Goal: Task Accomplishment & Management: Manage account settings

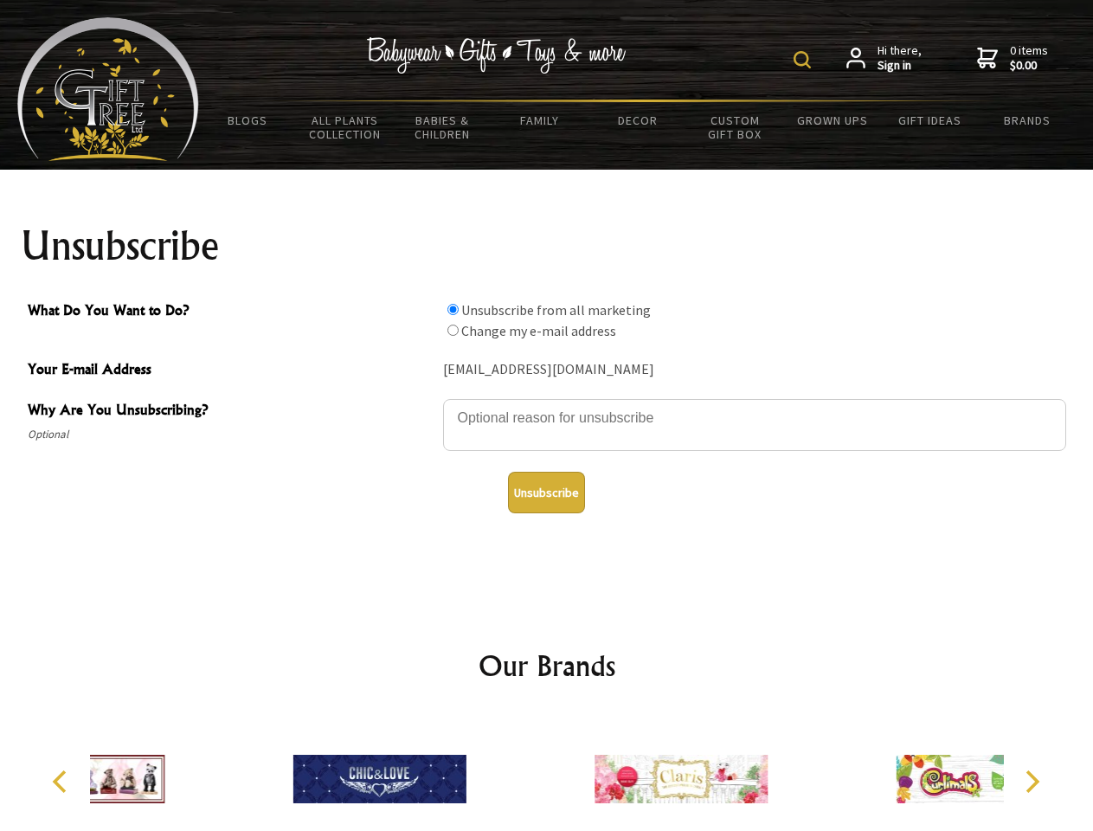
click at [805, 60] on img at bounding box center [802, 59] width 17 height 17
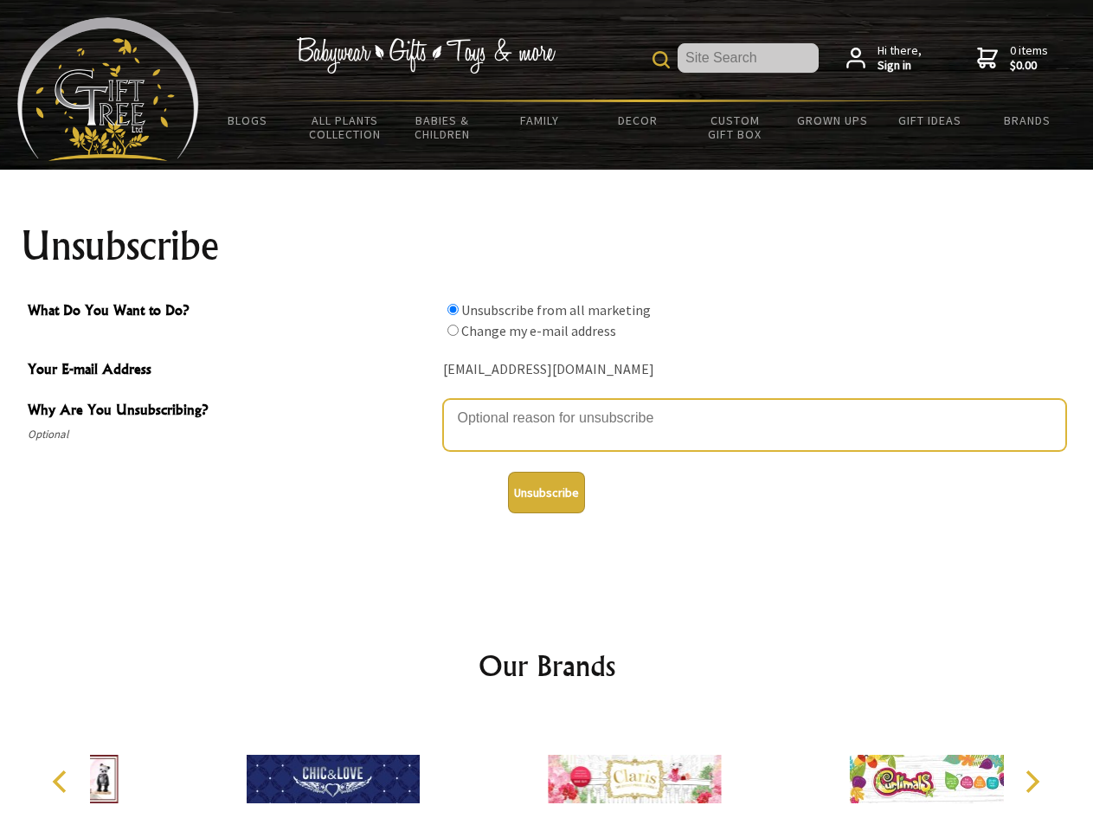
click at [547, 405] on textarea "Why Are You Unsubscribing?" at bounding box center [754, 425] width 623 height 52
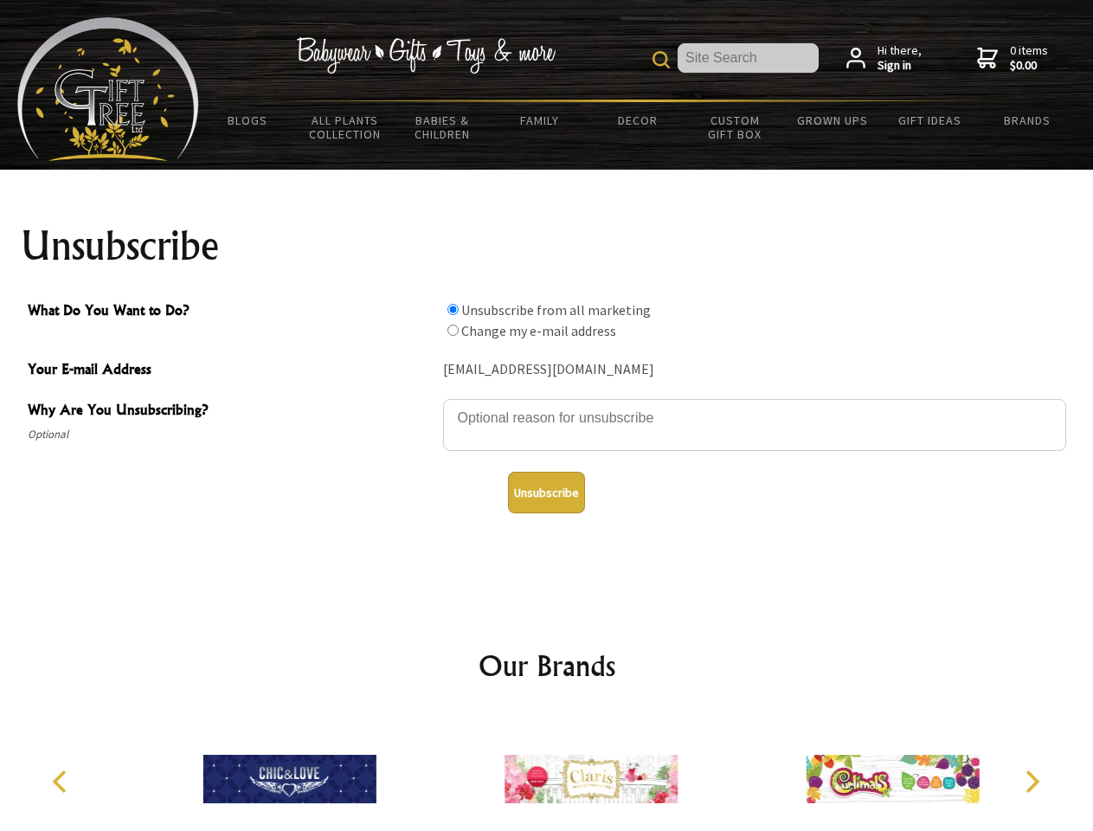
click at [453, 309] on input "What Do You Want to Do?" at bounding box center [452, 309] width 11 height 11
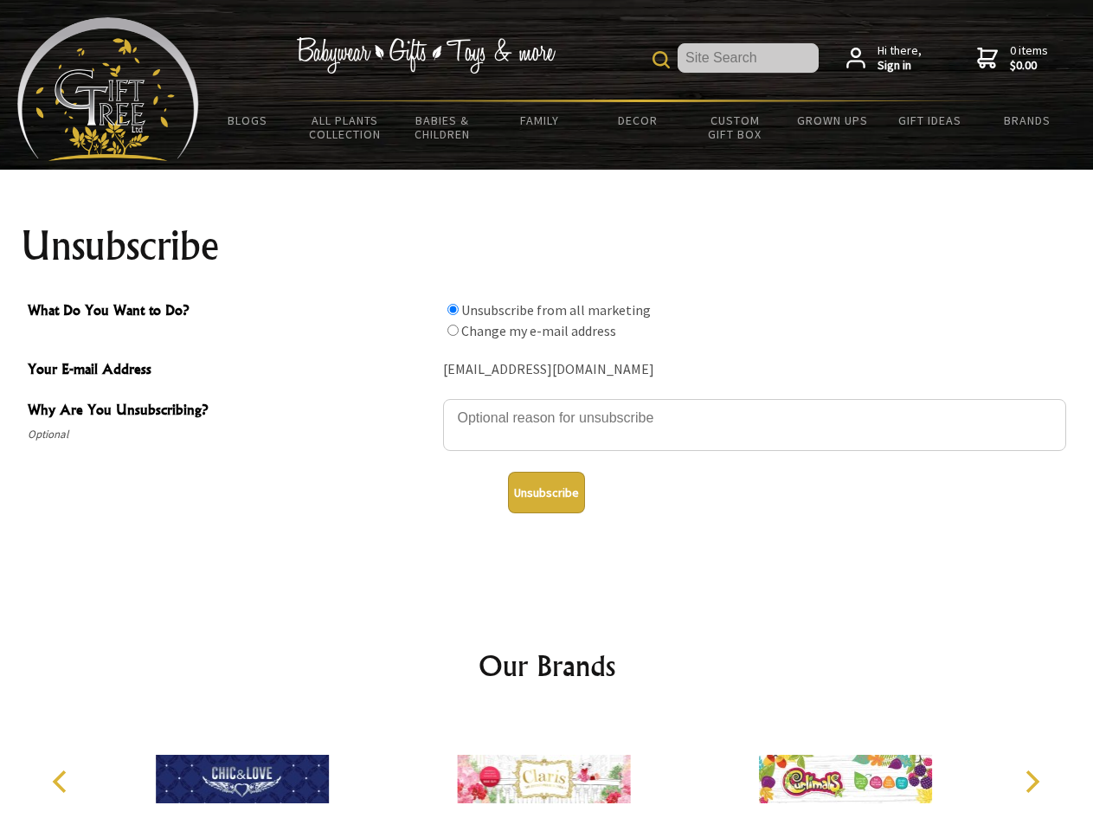
click at [453, 330] on input "What Do You Want to Do?" at bounding box center [452, 330] width 11 height 11
radio input "true"
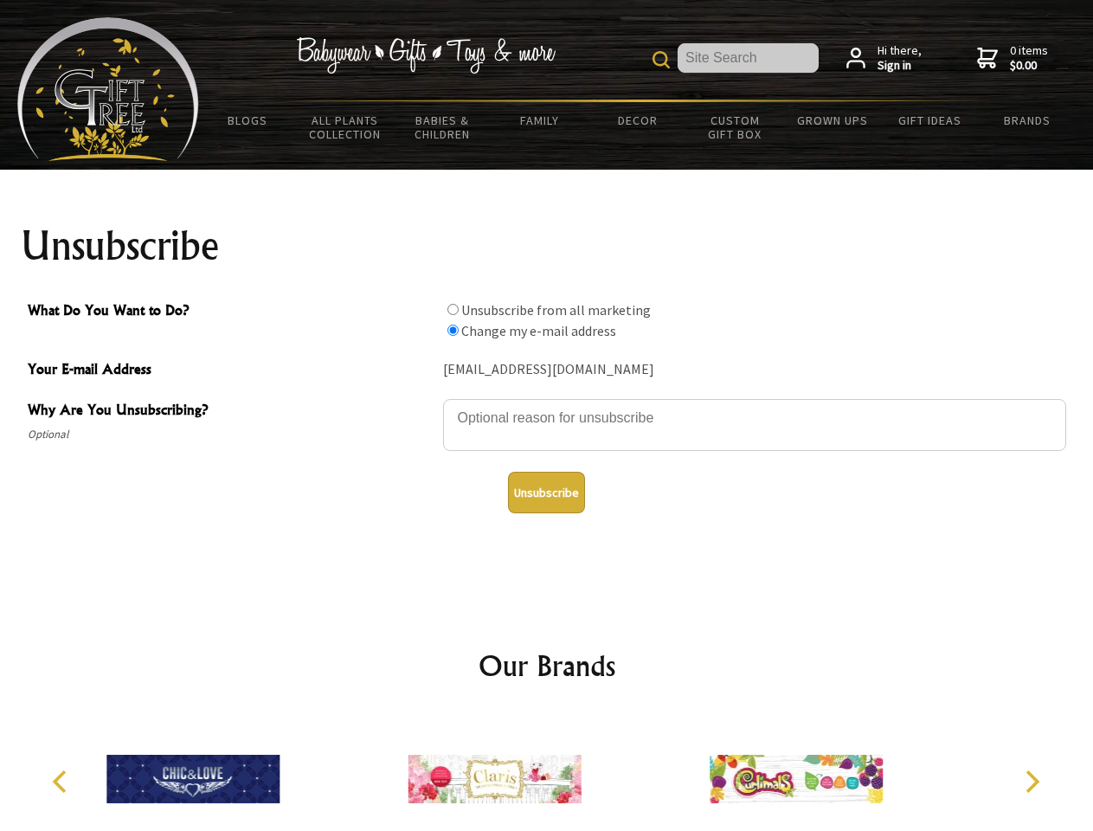
click at [546, 492] on button "Unsubscribe" at bounding box center [546, 493] width 77 height 42
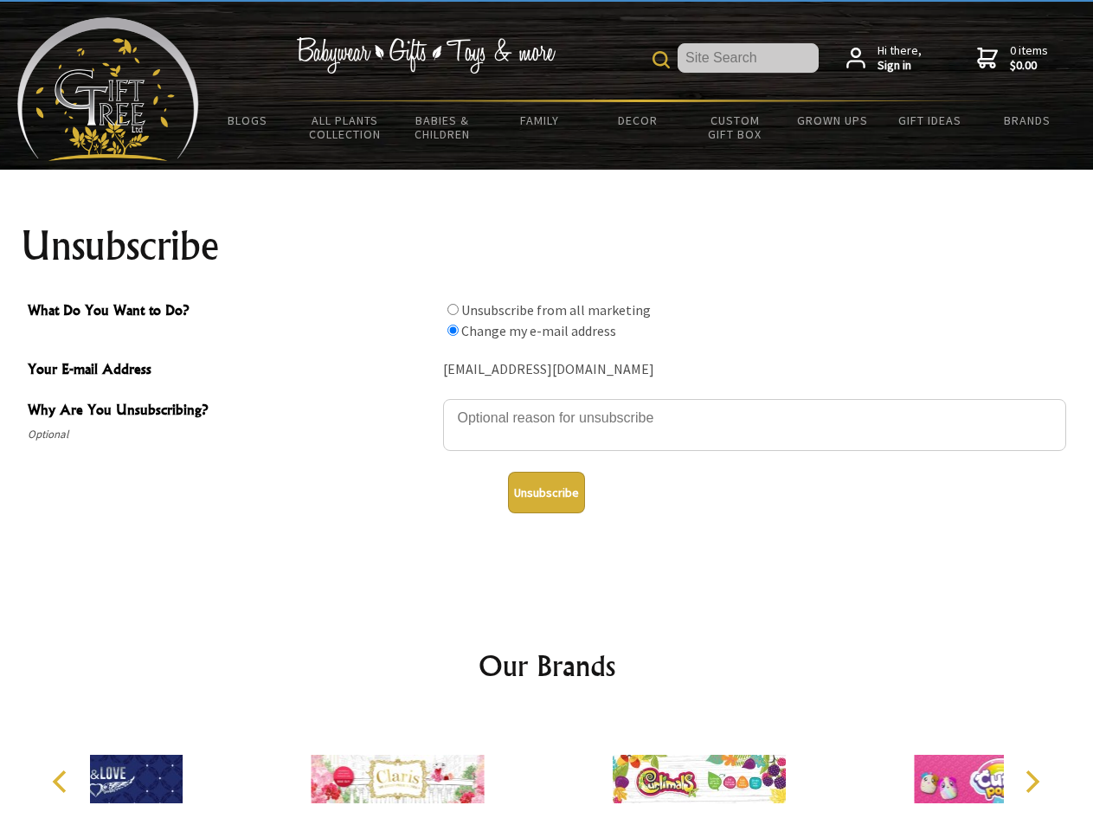
click at [547, 772] on div at bounding box center [397, 781] width 301 height 135
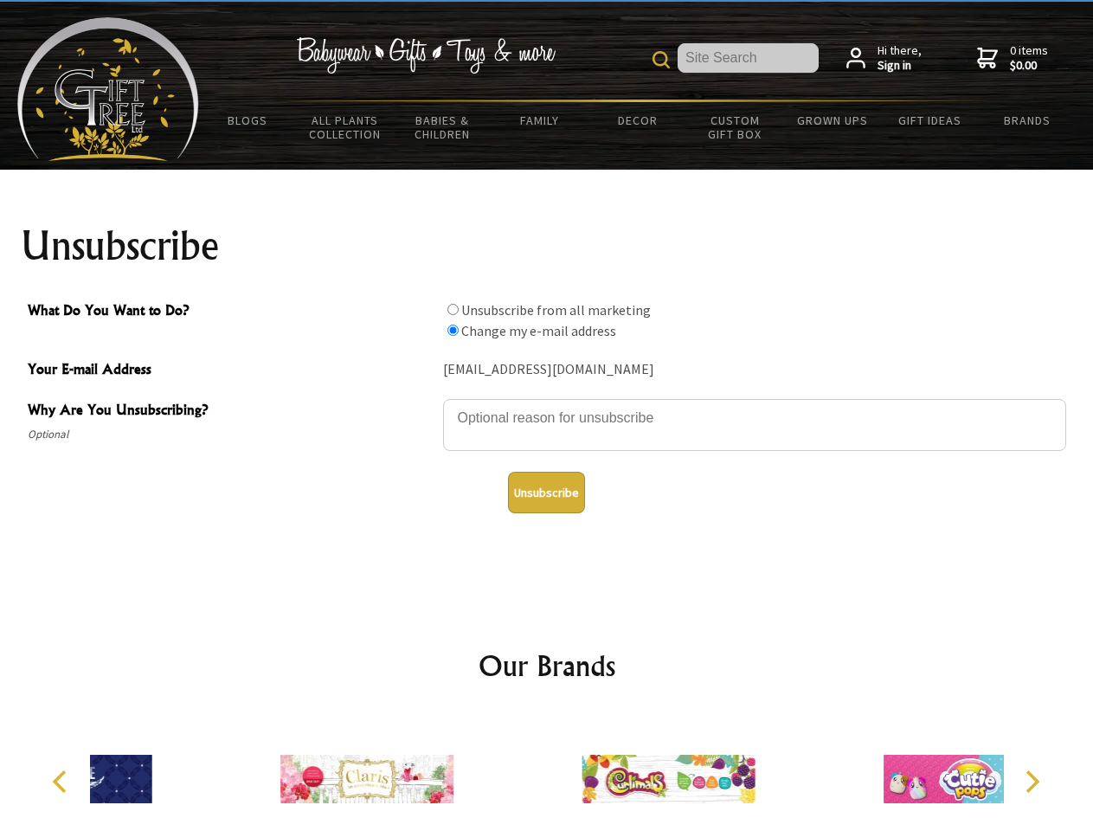
click at [62, 781] on icon "Previous" at bounding box center [61, 781] width 22 height 22
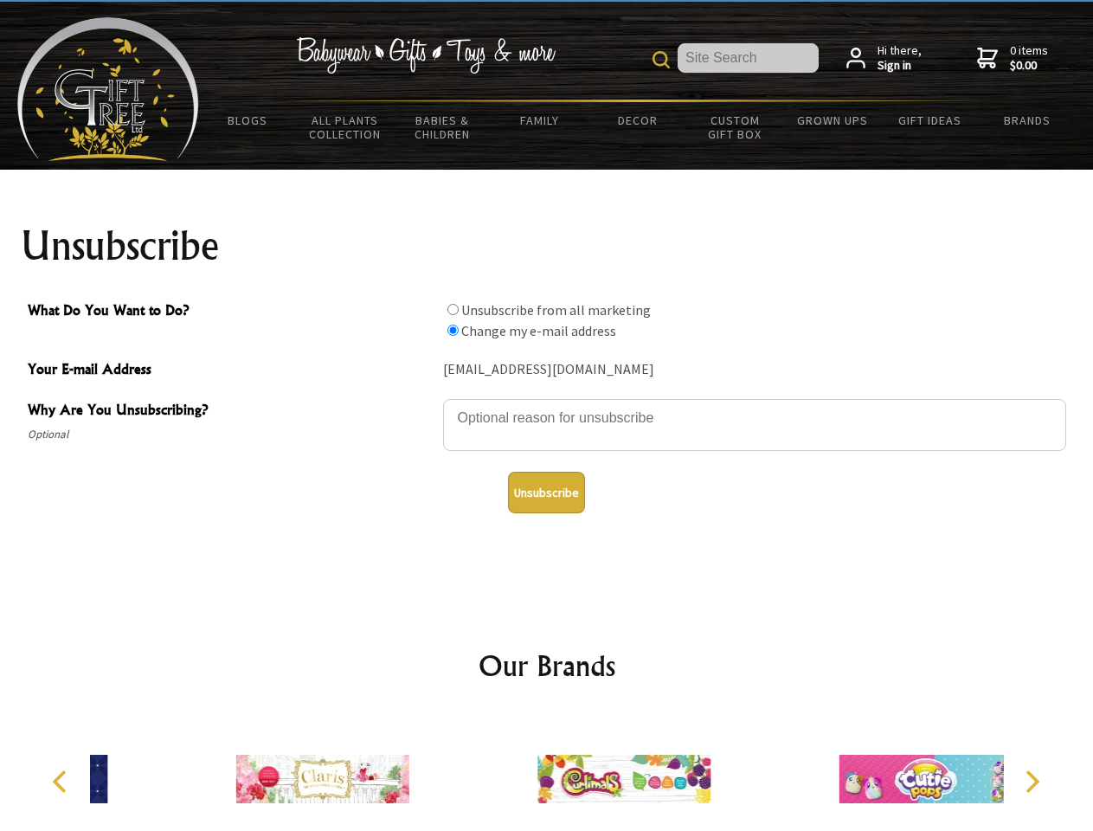
click at [1031, 781] on icon "Next" at bounding box center [1030, 781] width 22 height 22
